Goal: Task Accomplishment & Management: Complete application form

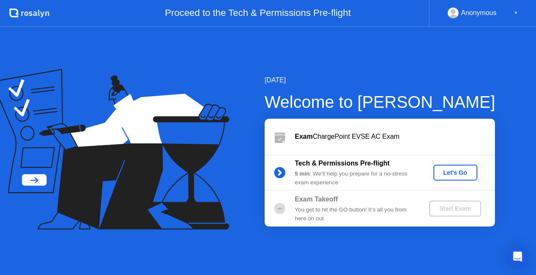
click at [458, 172] on div "Let's Go" at bounding box center [454, 172] width 37 height 7
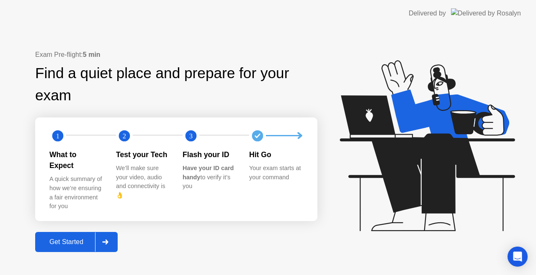
click at [62, 239] on div "Get Started" at bounding box center [66, 243] width 57 height 8
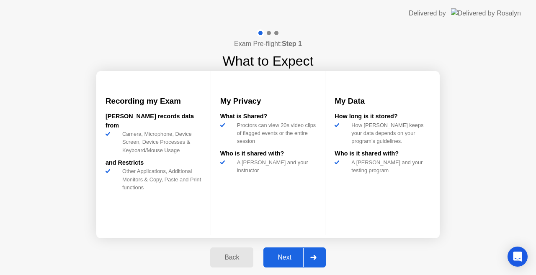
click at [284, 258] on div "Next" at bounding box center [284, 258] width 37 height 8
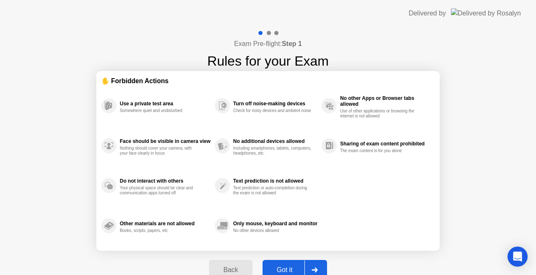
click at [287, 267] on div "Got it" at bounding box center [284, 271] width 39 height 8
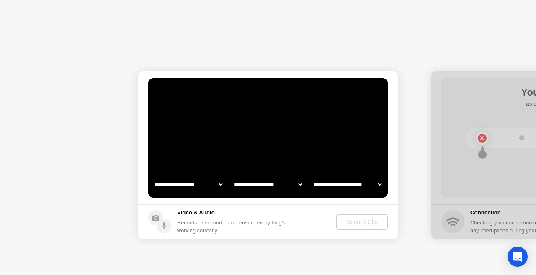
select select "**********"
select select "*******"
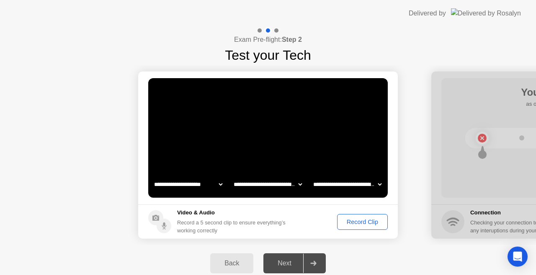
click at [367, 222] on div "Record Clip" at bounding box center [362, 222] width 45 height 7
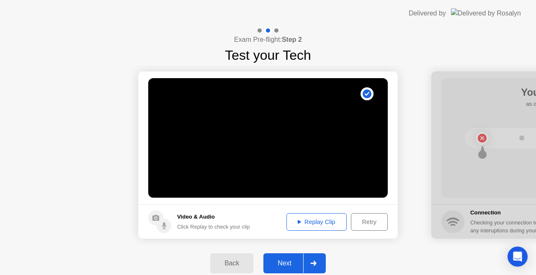
click at [294, 262] on div "Next" at bounding box center [284, 264] width 37 height 8
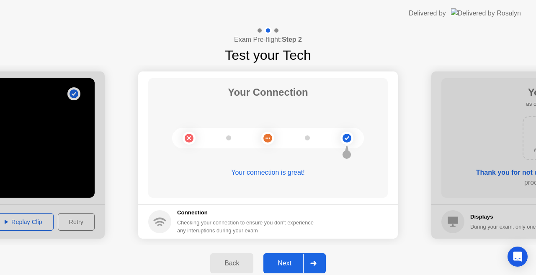
click at [287, 260] on div "Next" at bounding box center [284, 264] width 37 height 8
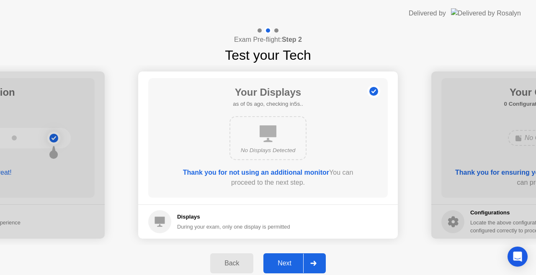
click at [287, 260] on div "Next" at bounding box center [284, 264] width 37 height 8
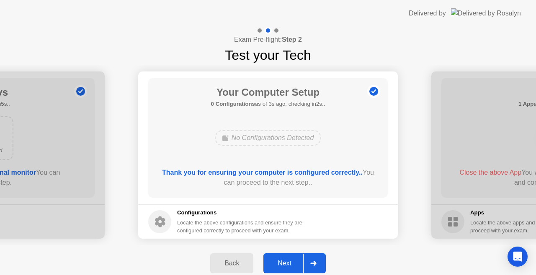
click at [287, 260] on div "Next" at bounding box center [284, 264] width 37 height 8
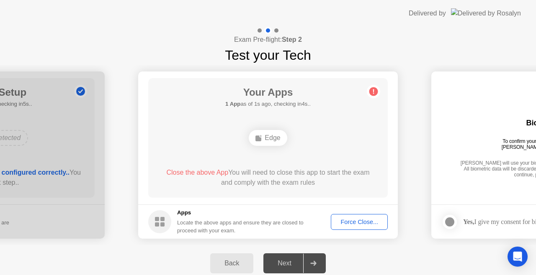
click at [363, 224] on div "Force Close..." at bounding box center [358, 222] width 51 height 7
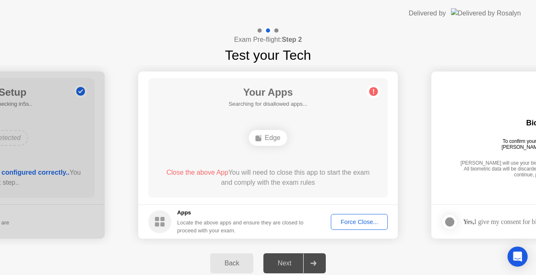
click at [346, 223] on div "Force Close..." at bounding box center [358, 222] width 51 height 7
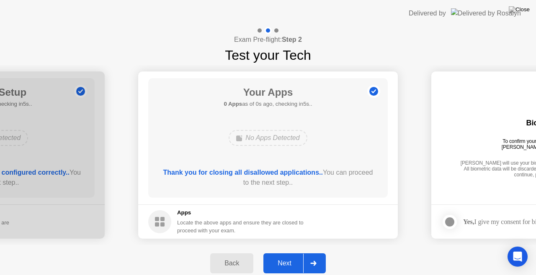
click at [354, 233] on footer "Apps Locate the above apps and ensure they are closed to proceed with your exam." at bounding box center [267, 222] width 259 height 34
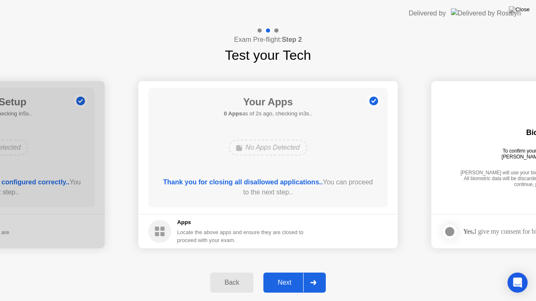
click at [292, 275] on div "Next" at bounding box center [284, 283] width 37 height 8
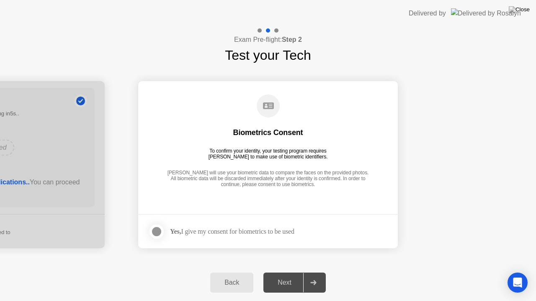
click at [154, 231] on div at bounding box center [156, 232] width 10 height 10
click at [282, 275] on div "Next" at bounding box center [284, 283] width 37 height 8
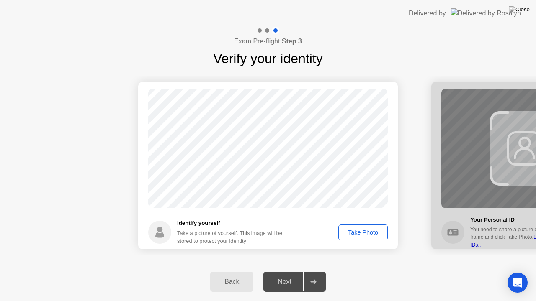
click at [370, 231] on div "Take Photo" at bounding box center [363, 232] width 44 height 7
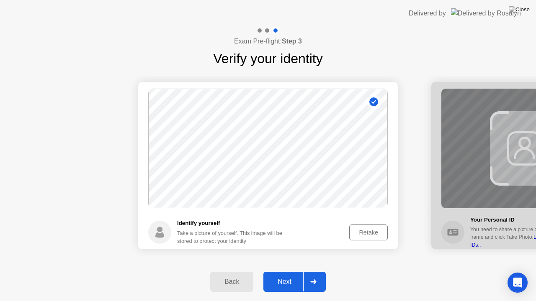
click at [291, 275] on div "Next" at bounding box center [284, 282] width 37 height 8
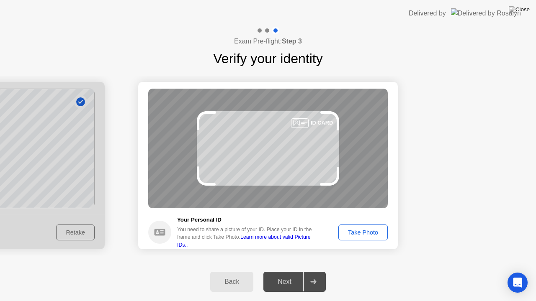
click at [361, 232] on div "Take Photo" at bounding box center [363, 232] width 44 height 7
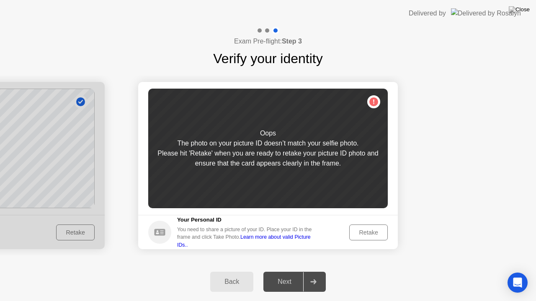
click at [361, 232] on div "Retake" at bounding box center [368, 232] width 33 height 7
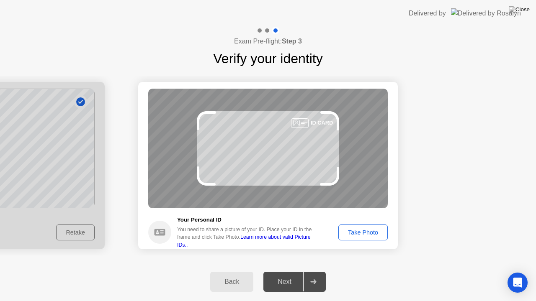
click at [361, 232] on div "Take Photo" at bounding box center [363, 232] width 44 height 7
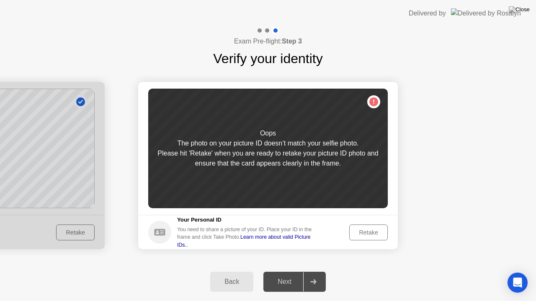
click at [361, 232] on div "Retake" at bounding box center [368, 232] width 33 height 7
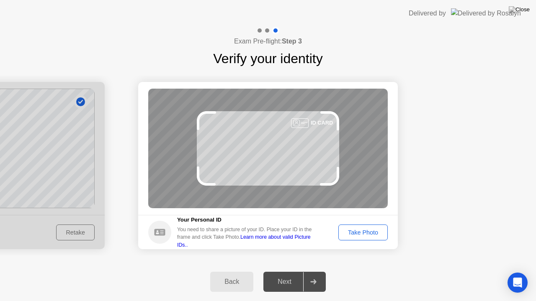
click at [361, 232] on div "Take Photo" at bounding box center [363, 232] width 44 height 7
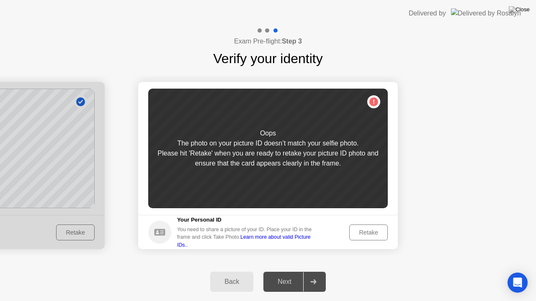
click at [371, 234] on div "Retake" at bounding box center [368, 232] width 33 height 7
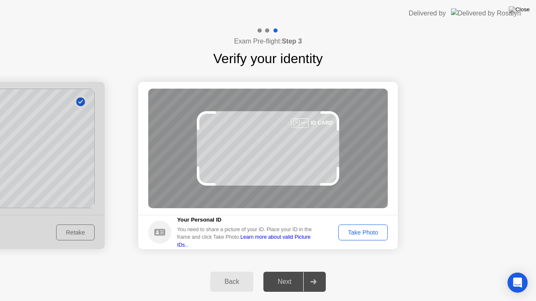
click at [365, 239] on button "Take Photo" at bounding box center [362, 233] width 49 height 16
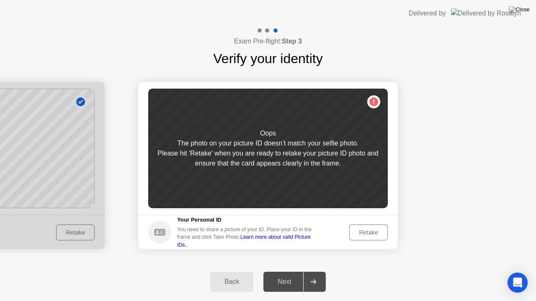
click at [365, 231] on div "Retake" at bounding box center [368, 232] width 33 height 7
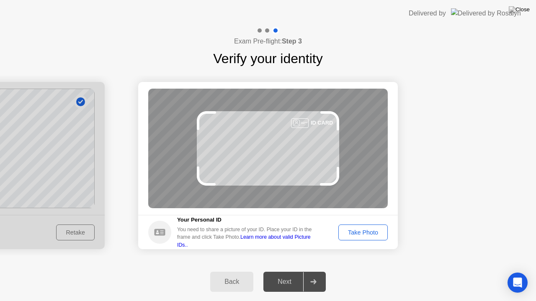
click at [365, 231] on div "Take Photo" at bounding box center [363, 232] width 44 height 7
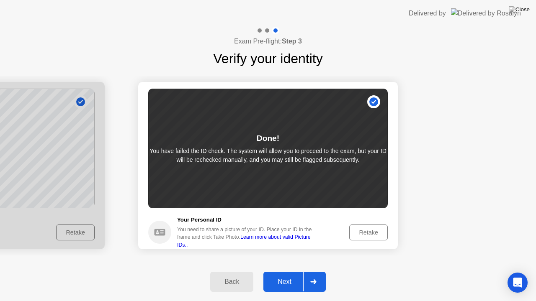
click at [288, 275] on div "Next" at bounding box center [284, 282] width 37 height 8
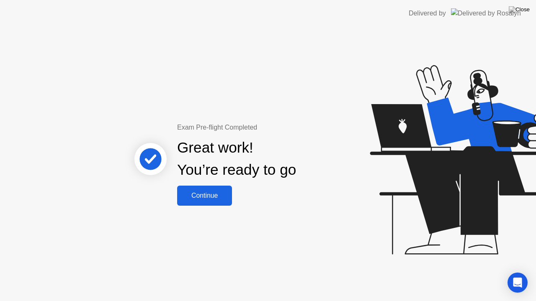
click at [206, 197] on div "Continue" at bounding box center [205, 196] width 50 height 8
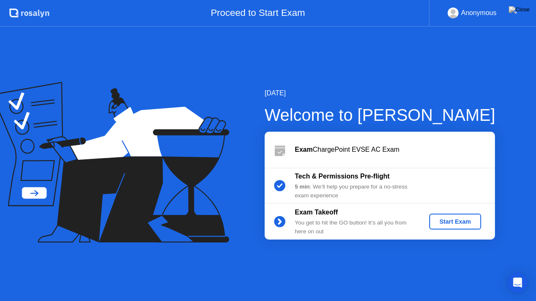
click at [446, 219] on div "Start Exam" at bounding box center [454, 221] width 45 height 7
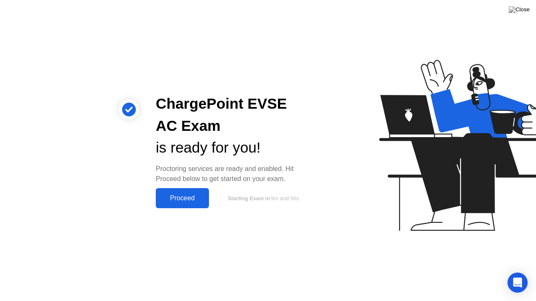
click at [176, 198] on div "Proceed" at bounding box center [182, 199] width 48 height 8
